Goal: Information Seeking & Learning: Learn about a topic

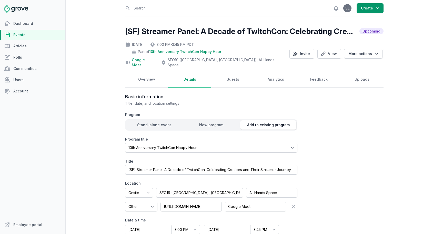
select select "129"
select select "43"
select select "false"
select select "3:00 PM"
select select "3:45 PM"
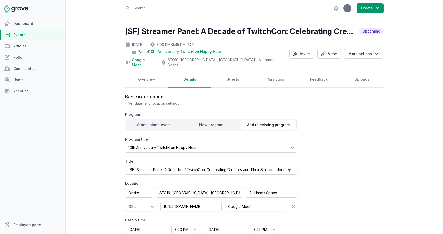
select select "89"
click at [25, 34] on link "Events" at bounding box center [32, 35] width 65 height 10
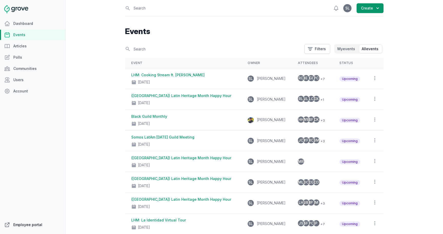
click at [32, 223] on link "Employee portal" at bounding box center [32, 225] width 65 height 10
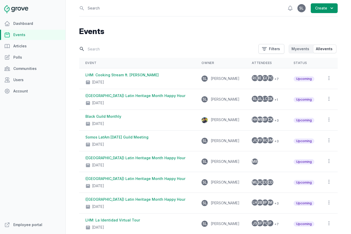
click at [101, 47] on input "text" at bounding box center [167, 49] width 176 height 9
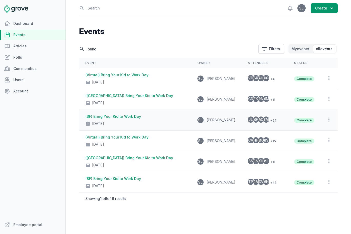
type input "bring"
click at [138, 118] on link "(SF) Bring Your Kid to Work Day" at bounding box center [113, 116] width 56 height 4
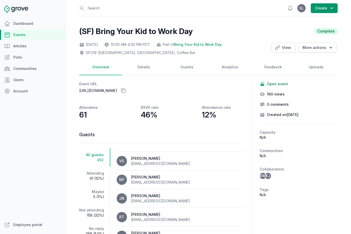
scroll to position [571, 0]
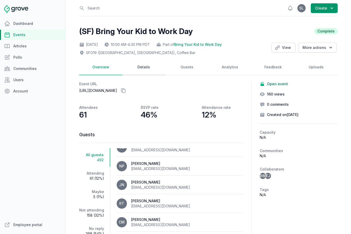
click at [141, 67] on link "Details" at bounding box center [143, 67] width 43 height 16
select select "89"
select select "43"
select select "10:00 AM"
select select "4:30 PM"
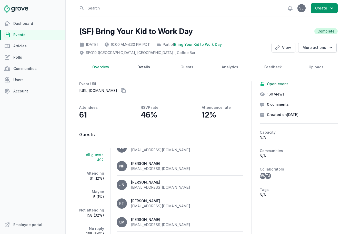
select select "89"
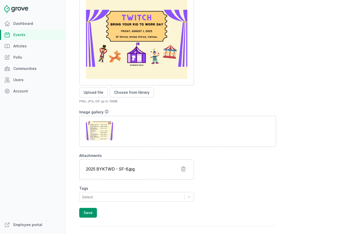
scroll to position [371, 0]
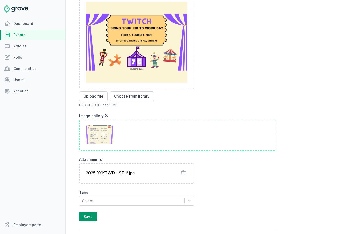
click at [102, 134] on icon at bounding box center [102, 134] width 5 height 5
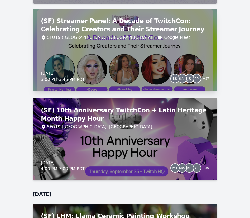
scroll to position [1641, 0]
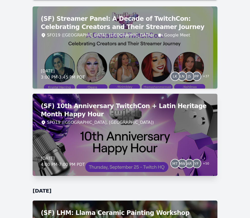
click at [107, 126] on div "(SF) 10th Anniversary TwitchCon + Latin Heritage Month Happy Hour SFO19 (San Fr…" at bounding box center [125, 135] width 185 height 82
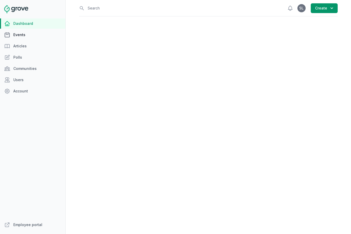
click at [26, 38] on link "Events" at bounding box center [32, 35] width 65 height 10
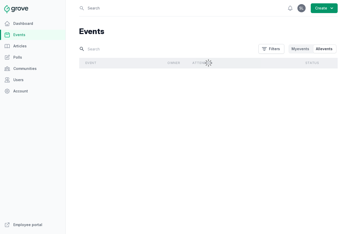
click at [92, 47] on input "text" at bounding box center [167, 49] width 176 height 9
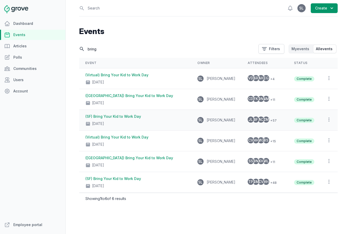
type input "bring"
click at [131, 118] on link "(SF) Bring Your Kid to Work Day" at bounding box center [113, 116] width 56 height 4
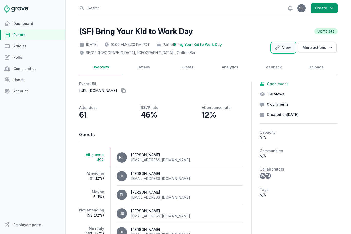
click at [290, 49] on link "View" at bounding box center [283, 48] width 24 height 10
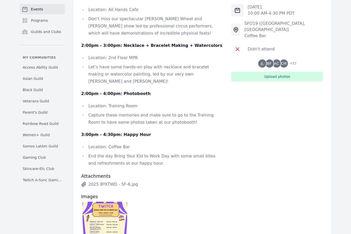
scroll to position [560, 0]
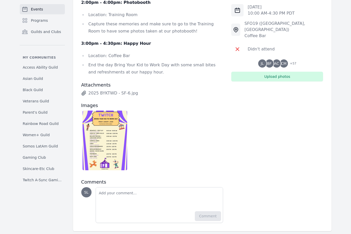
click at [112, 124] on img at bounding box center [105, 141] width 45 height 60
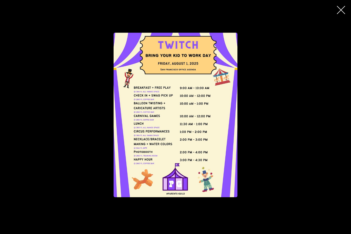
click at [325, 141] on div at bounding box center [175, 115] width 351 height 165
click at [345, 6] on button "button" at bounding box center [341, 10] width 12 height 12
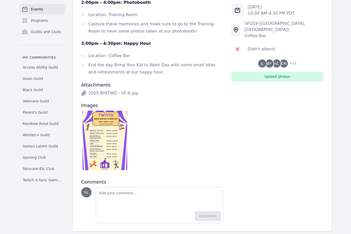
click at [103, 144] on img at bounding box center [105, 141] width 45 height 60
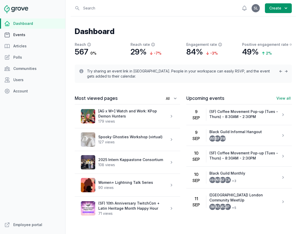
click at [26, 35] on link "Events" at bounding box center [32, 35] width 65 height 10
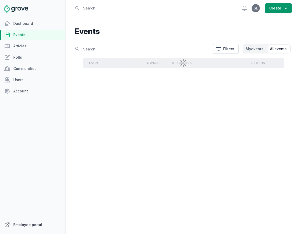
click at [30, 226] on link "Employee portal" at bounding box center [32, 225] width 65 height 10
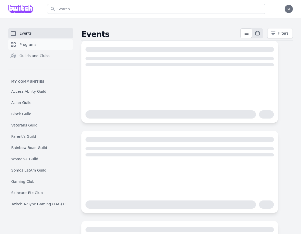
click at [43, 46] on link "Programs" at bounding box center [40, 44] width 65 height 10
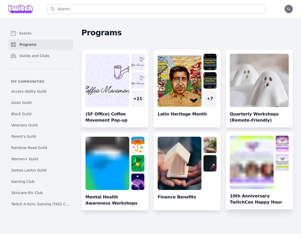
click at [261, 171] on link at bounding box center [259, 173] width 67 height 74
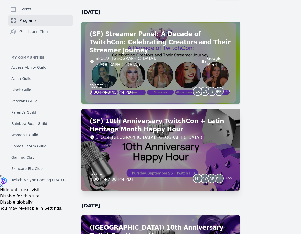
scroll to position [62, 0]
